Goal: Check status: Check status

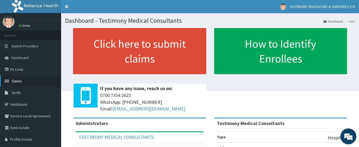
click at [37, 83] on link "Claims" at bounding box center [30, 81] width 61 height 12
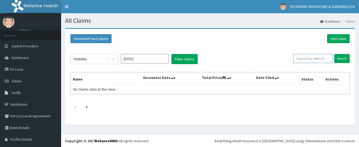
click at [310, 59] on input "text" at bounding box center [312, 58] width 39 height 9
type input "0"
type input "o"
type input "OAS/10030/B"
click at [334, 54] on input "Search" at bounding box center [341, 58] width 15 height 9
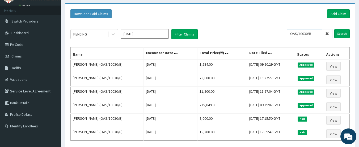
scroll to position [28, 0]
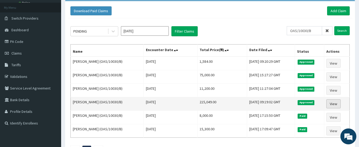
click at [333, 105] on link "View" at bounding box center [333, 104] width 14 height 9
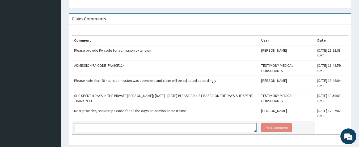
click at [88, 130] on textarea at bounding box center [165, 128] width 183 height 9
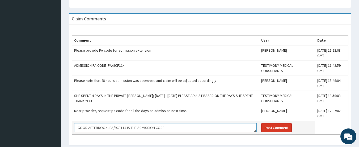
type textarea "GOOD AFTERNOON, PA/9CF114 IS THE ADMISSION CODE"
click at [270, 126] on button "Post Comment" at bounding box center [276, 128] width 31 height 9
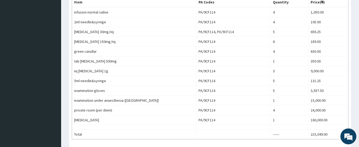
scroll to position [190, 0]
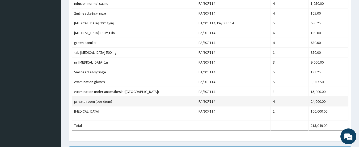
click at [177, 102] on td "private room (per diem)" at bounding box center [134, 102] width 124 height 10
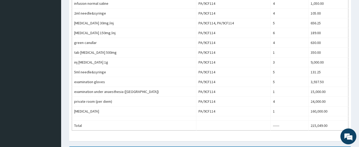
scroll to position [0, 0]
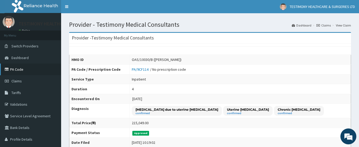
click at [43, 65] on link "PA Code" at bounding box center [30, 70] width 61 height 12
